Goal: Information Seeking & Learning: Learn about a topic

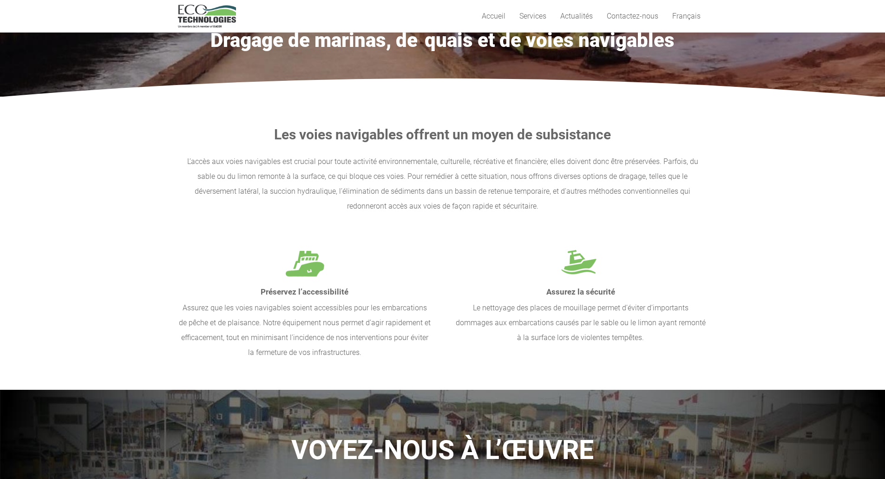
scroll to position [46, 0]
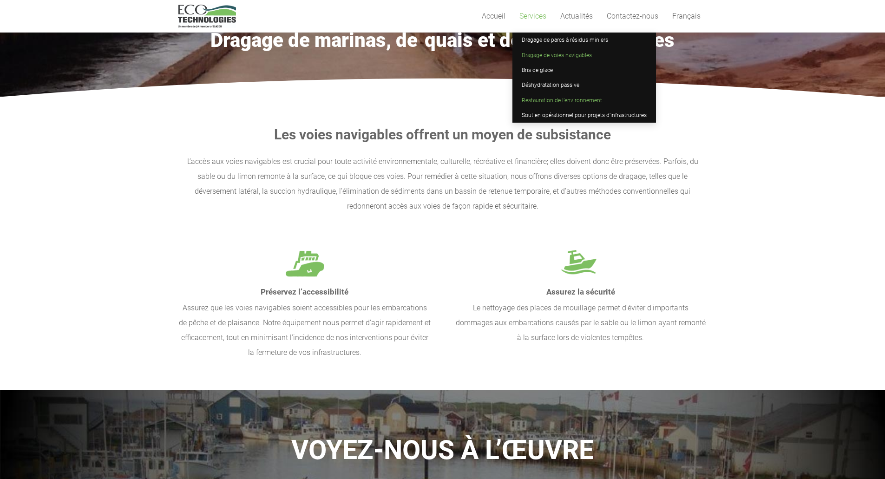
click at [540, 103] on span "Restauration de l’environnement" at bounding box center [562, 100] width 80 height 7
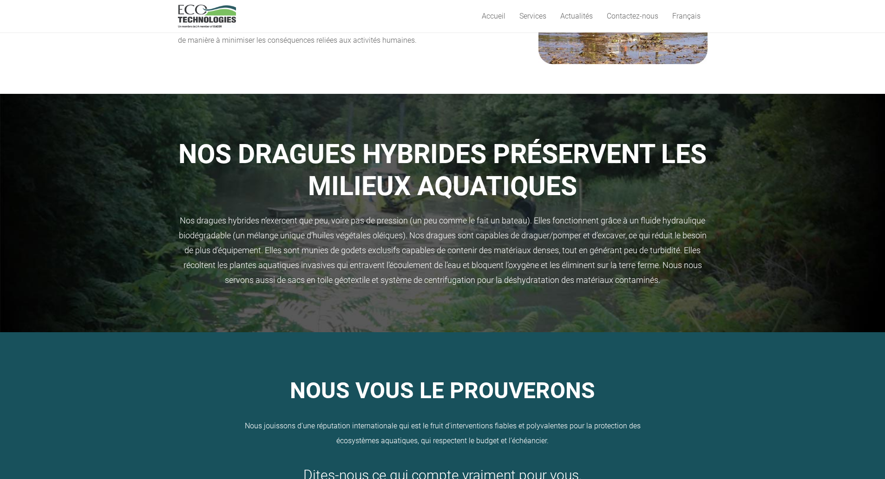
scroll to position [325, 0]
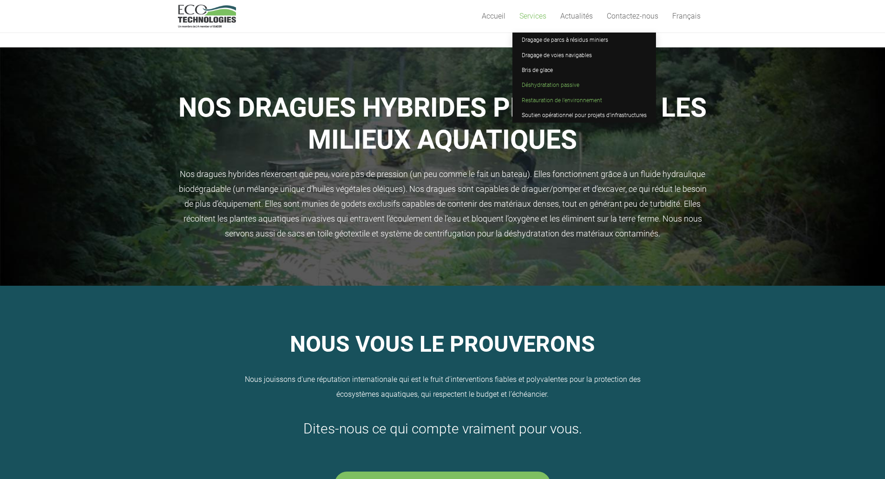
click at [544, 84] on span "Déshydratation passive" at bounding box center [551, 85] width 58 height 7
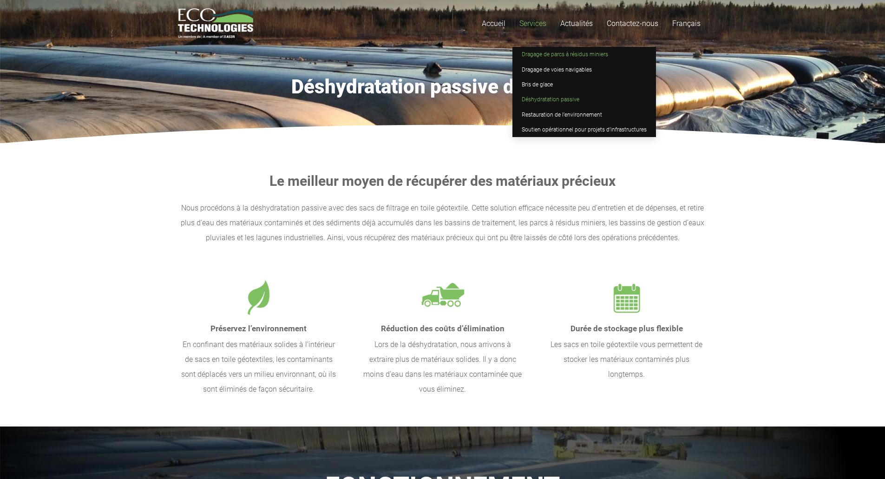
click at [543, 56] on span "Dragage de parcs à résidus miniers" at bounding box center [565, 54] width 86 height 7
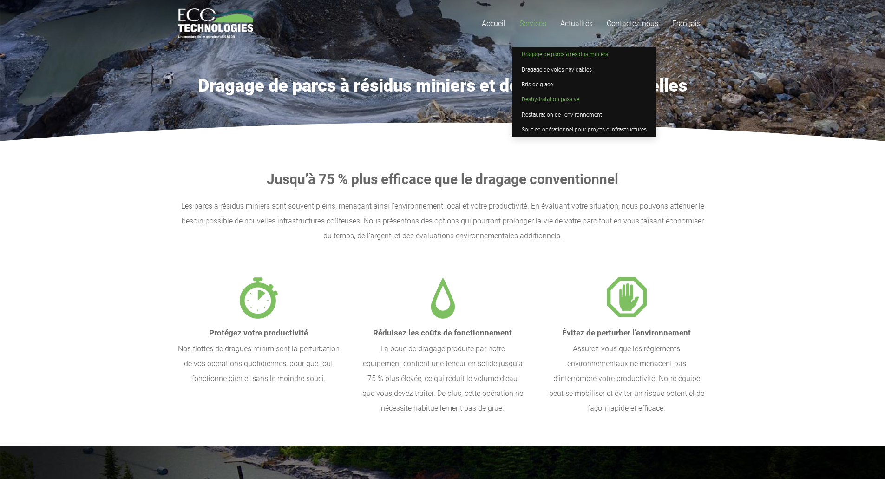
click at [544, 103] on link "Déshydratation passive" at bounding box center [585, 99] width 144 height 15
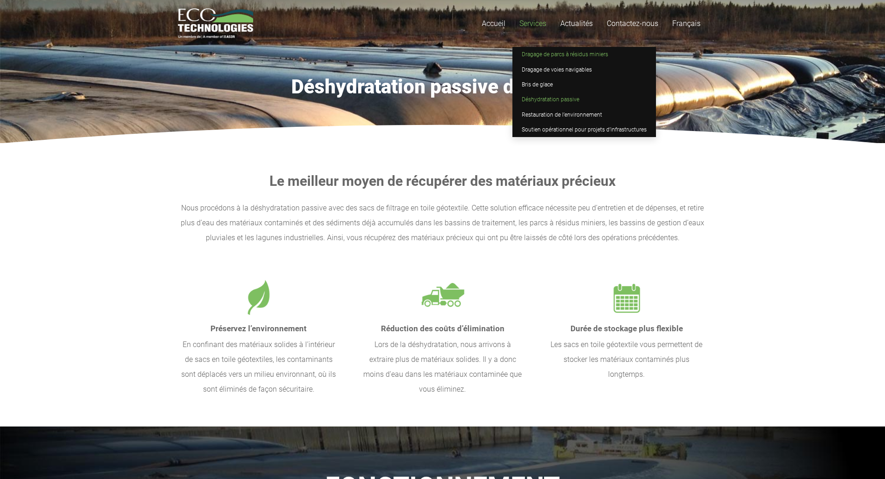
click at [541, 56] on span "Dragage de parcs à résidus miniers" at bounding box center [565, 54] width 86 height 7
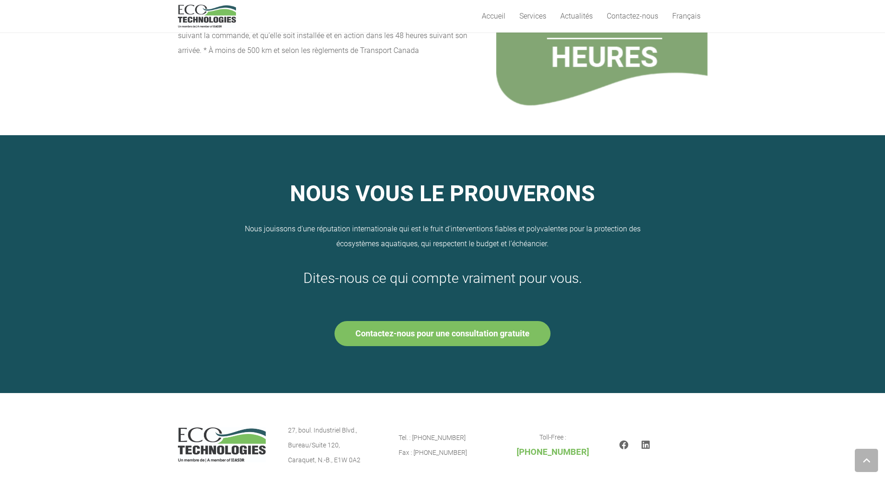
scroll to position [909, 0]
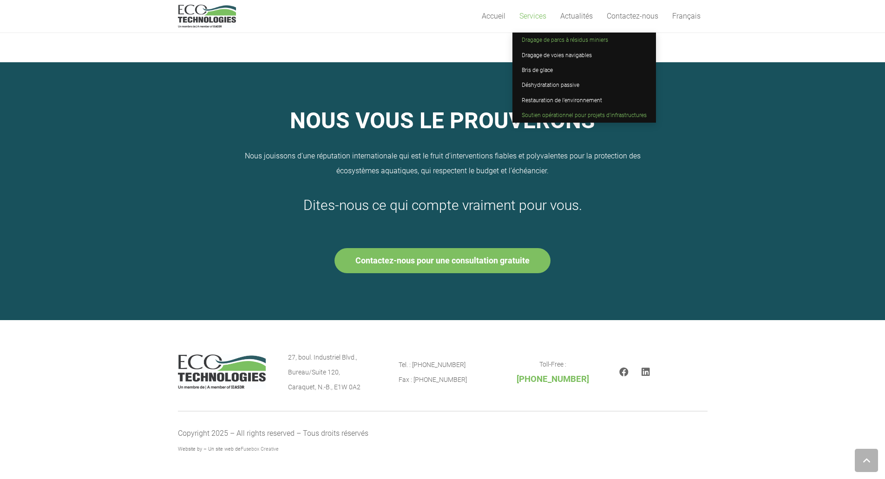
click at [555, 113] on span "Soutien opérationnel pour projets d’infrastructures" at bounding box center [584, 115] width 125 height 7
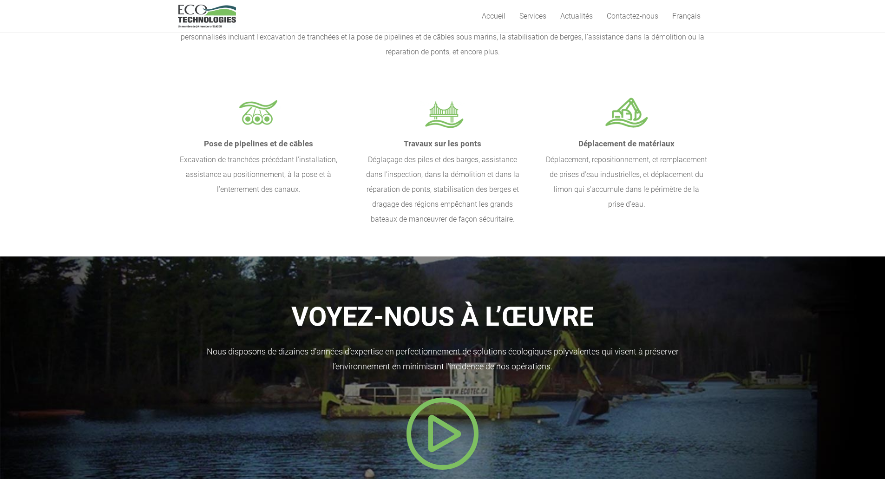
scroll to position [139, 0]
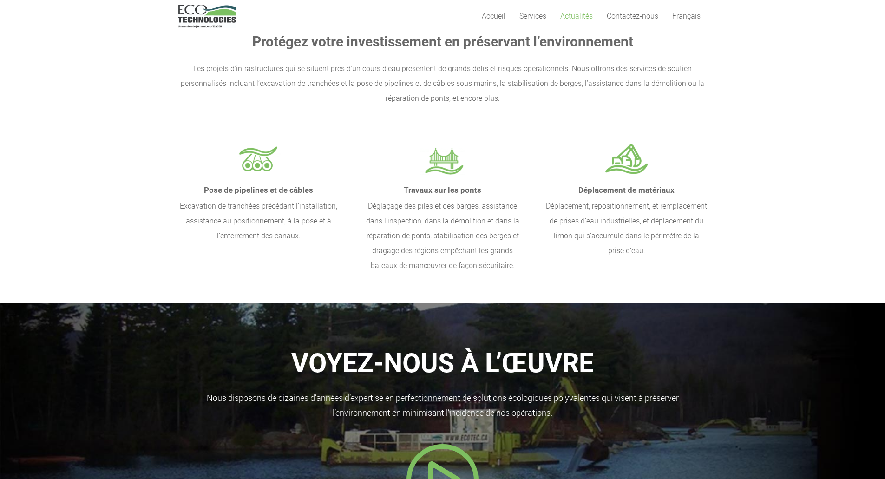
click at [583, 18] on span "Actualités" at bounding box center [576, 16] width 33 height 9
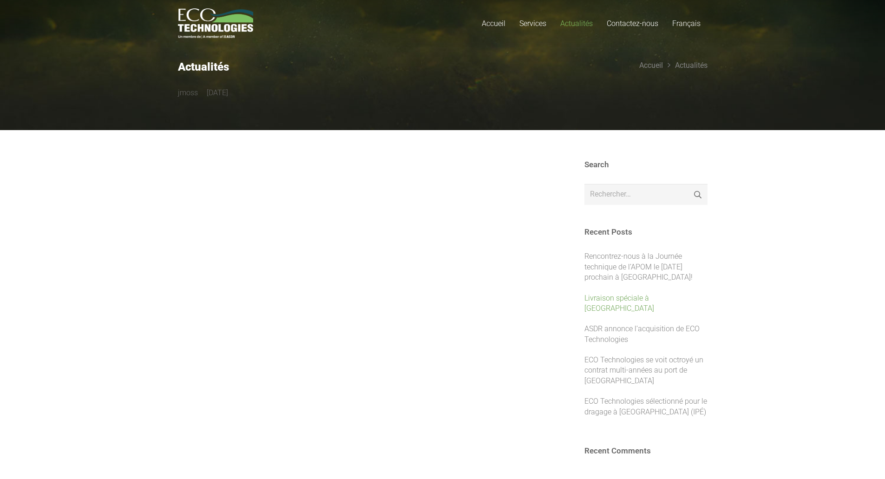
scroll to position [139, 0]
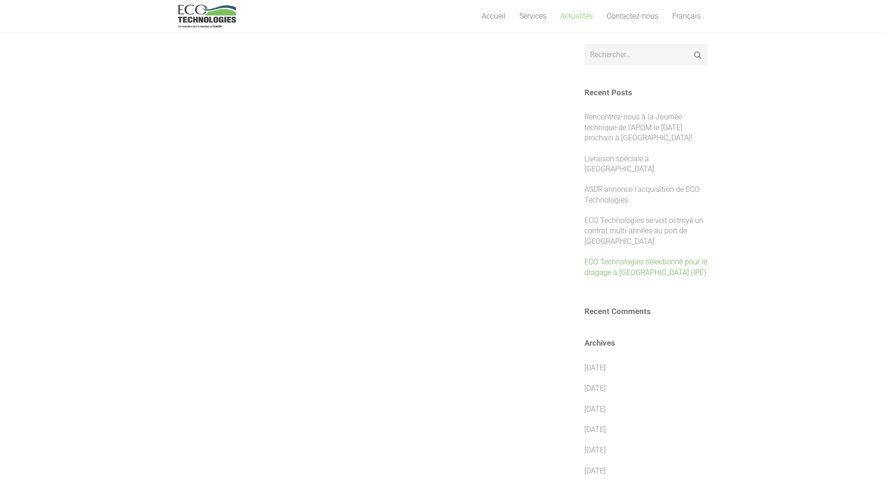
click at [620, 261] on link "ECO Technologies sélectionné pour le dragage à Victoria (IPÉ)" at bounding box center [646, 266] width 123 height 19
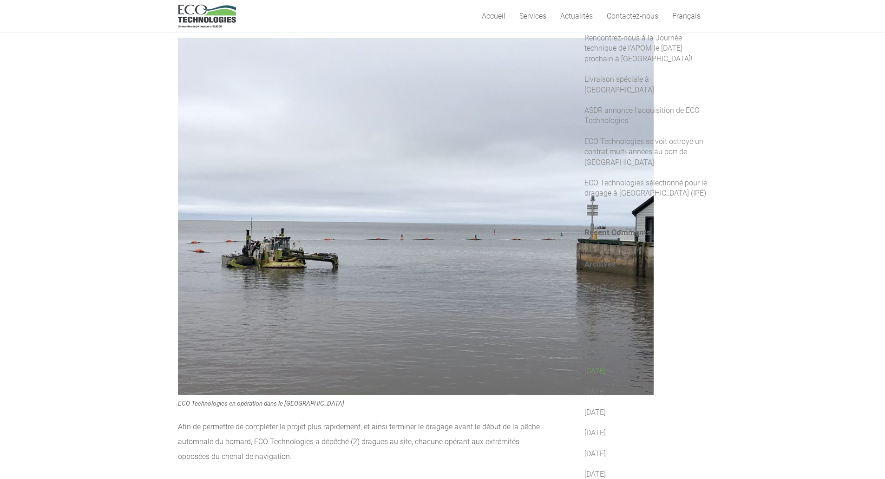
scroll to position [139, 0]
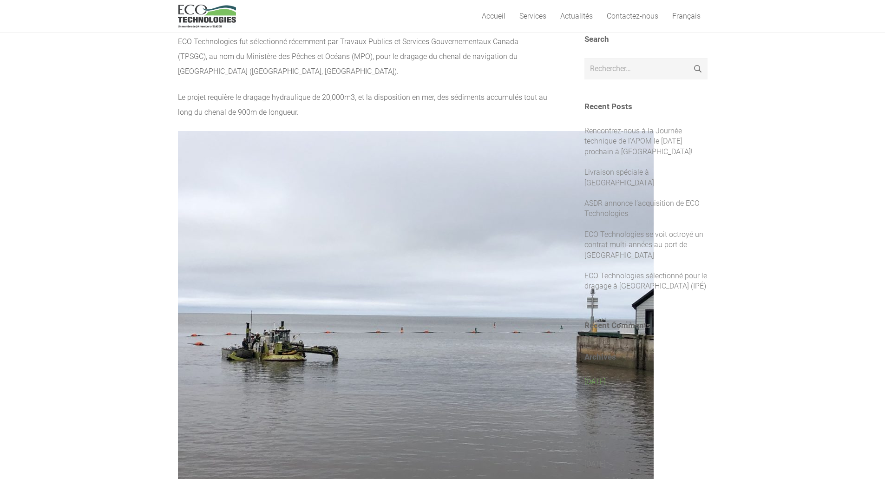
click at [600, 377] on link "juillet 2025" at bounding box center [595, 381] width 21 height 9
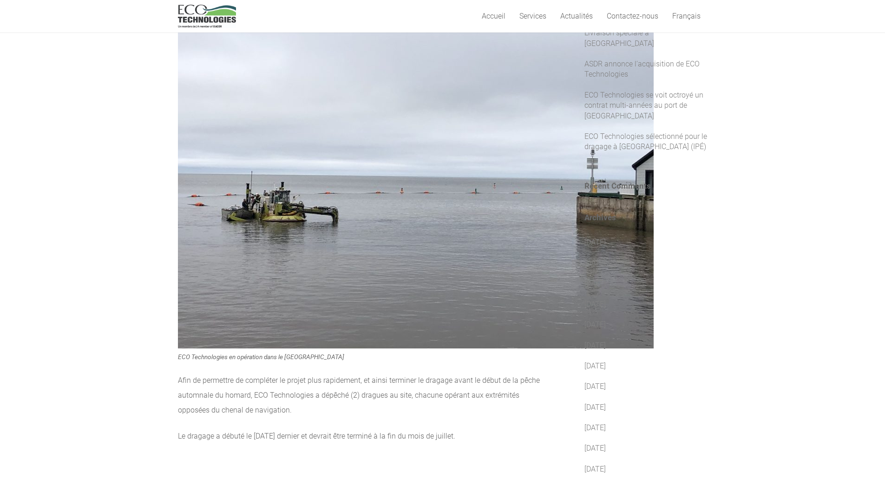
scroll to position [325, 0]
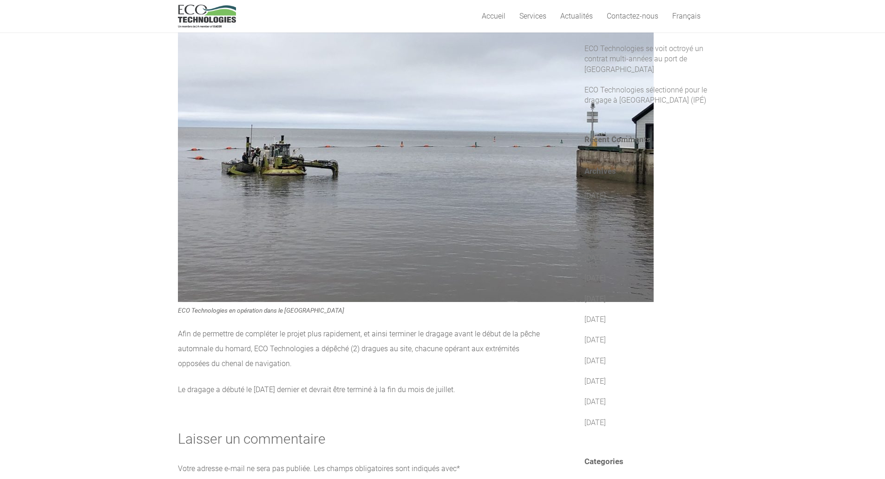
click at [199, 26] on img "logo_EcoTech_ASDR_RGB" at bounding box center [207, 16] width 58 height 23
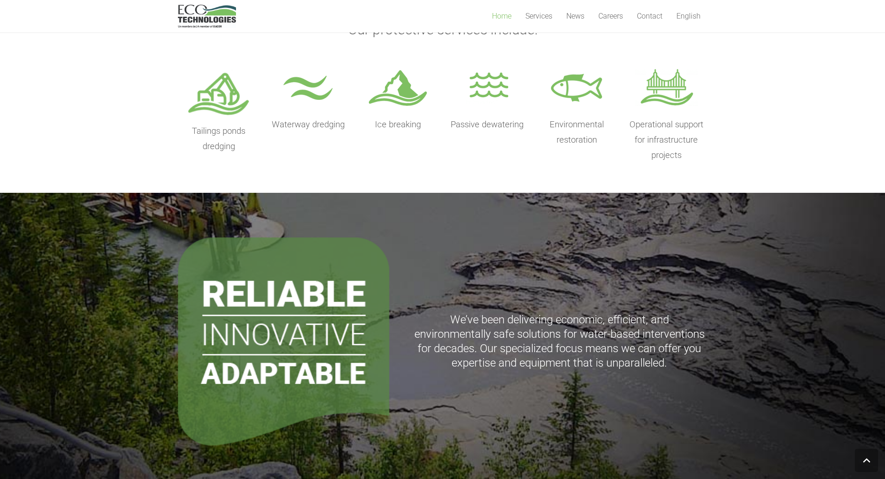
scroll to position [790, 0]
